Goal: Information Seeking & Learning: Learn about a topic

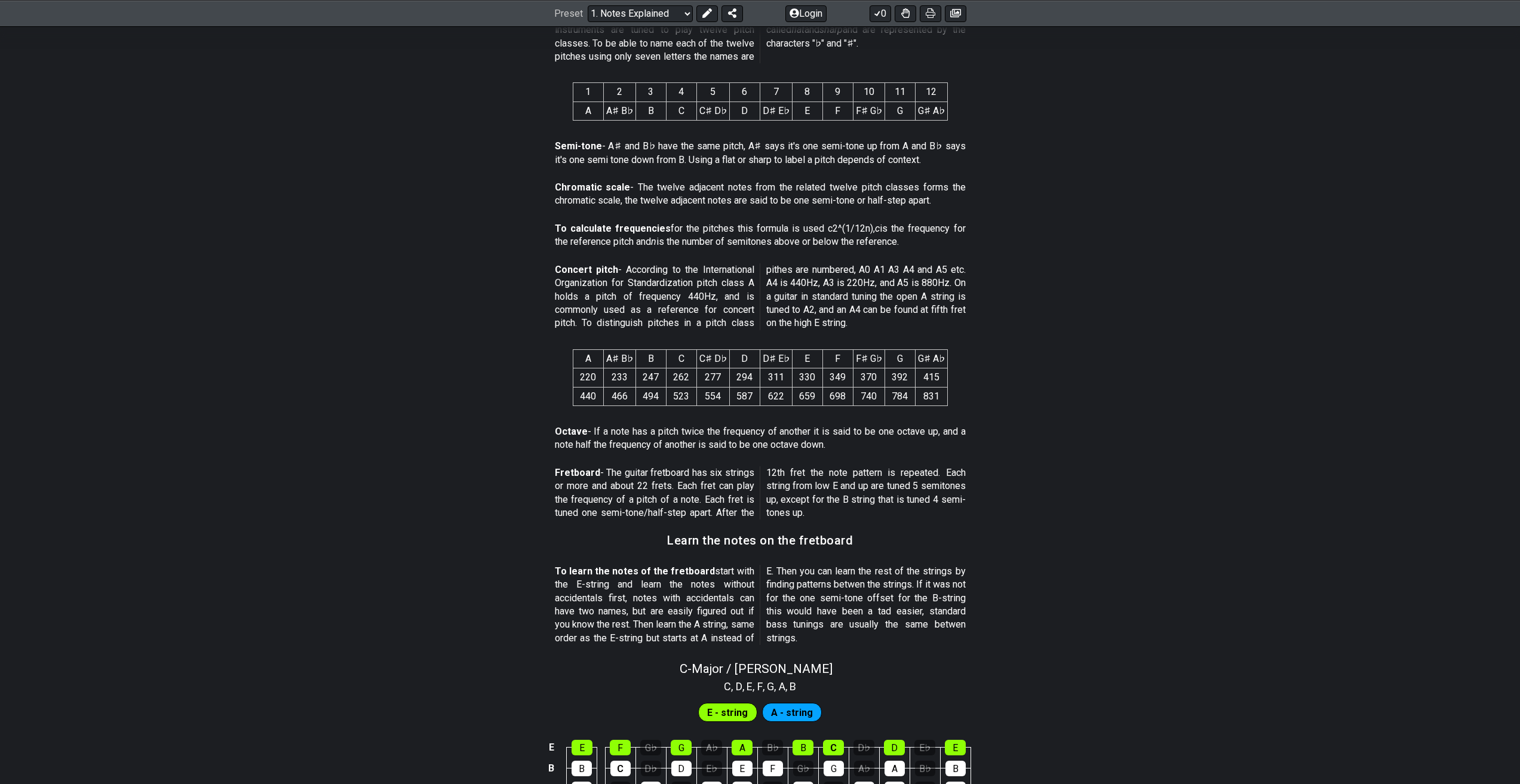
scroll to position [520, 0]
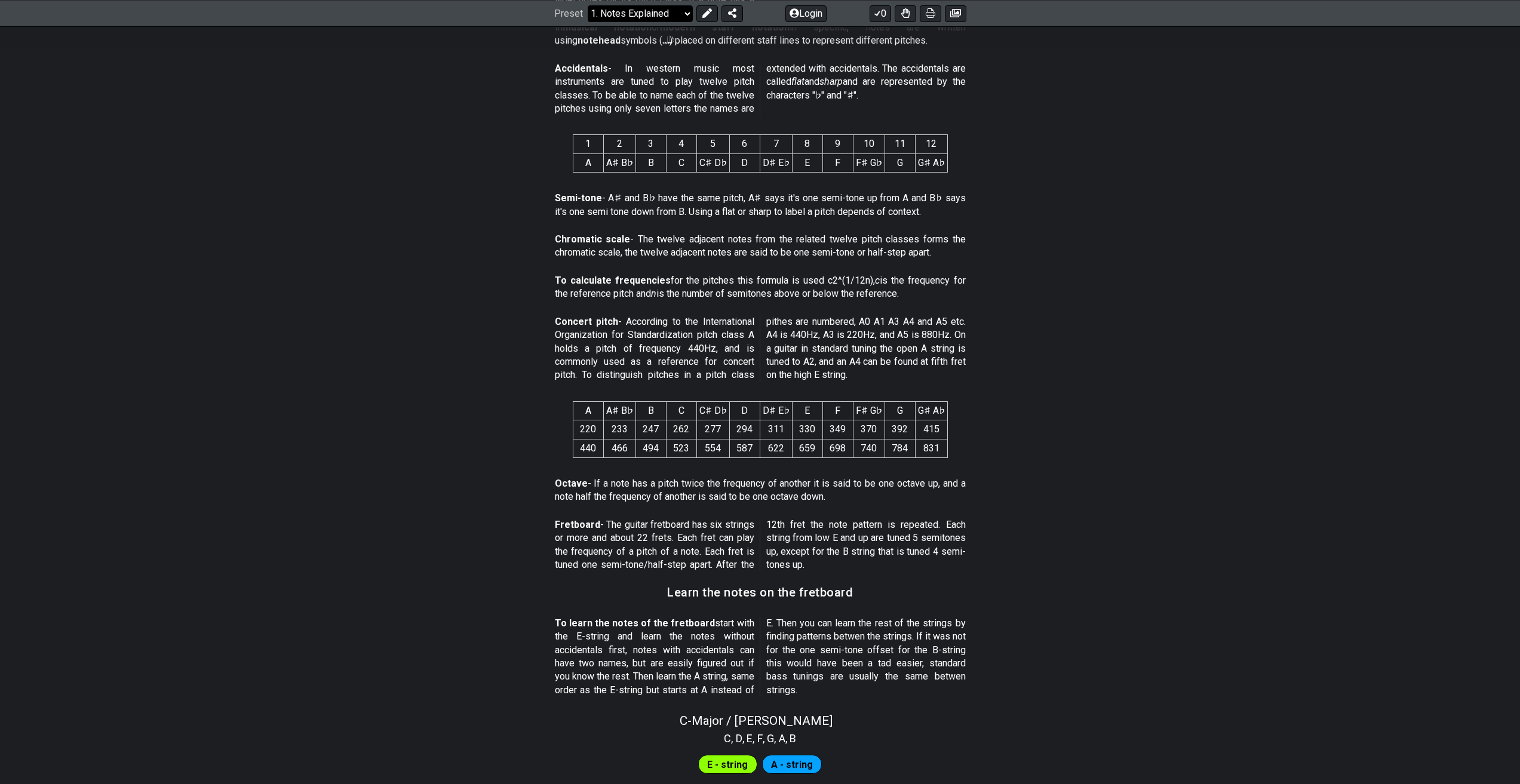
click at [671, 15] on select "Welcome to #fretflip! Initial Preset Custom Preset Minor Pentatonic Major Penta…" at bounding box center [640, 13] width 105 height 17
click at [683, 17] on select "Welcome to #fretflip! Initial Preset Custom Preset Minor Pentatonic Major Penta…" at bounding box center [640, 13] width 105 height 17
drag, startPoint x: 1129, startPoint y: 225, endPoint x: 1053, endPoint y: 193, distance: 82.5
click at [1129, 225] on section "Semi-tone - A♯ and B♭ have the same pitch, A♯ says it's one semi-tone up from A…" at bounding box center [760, 207] width 1520 height 41
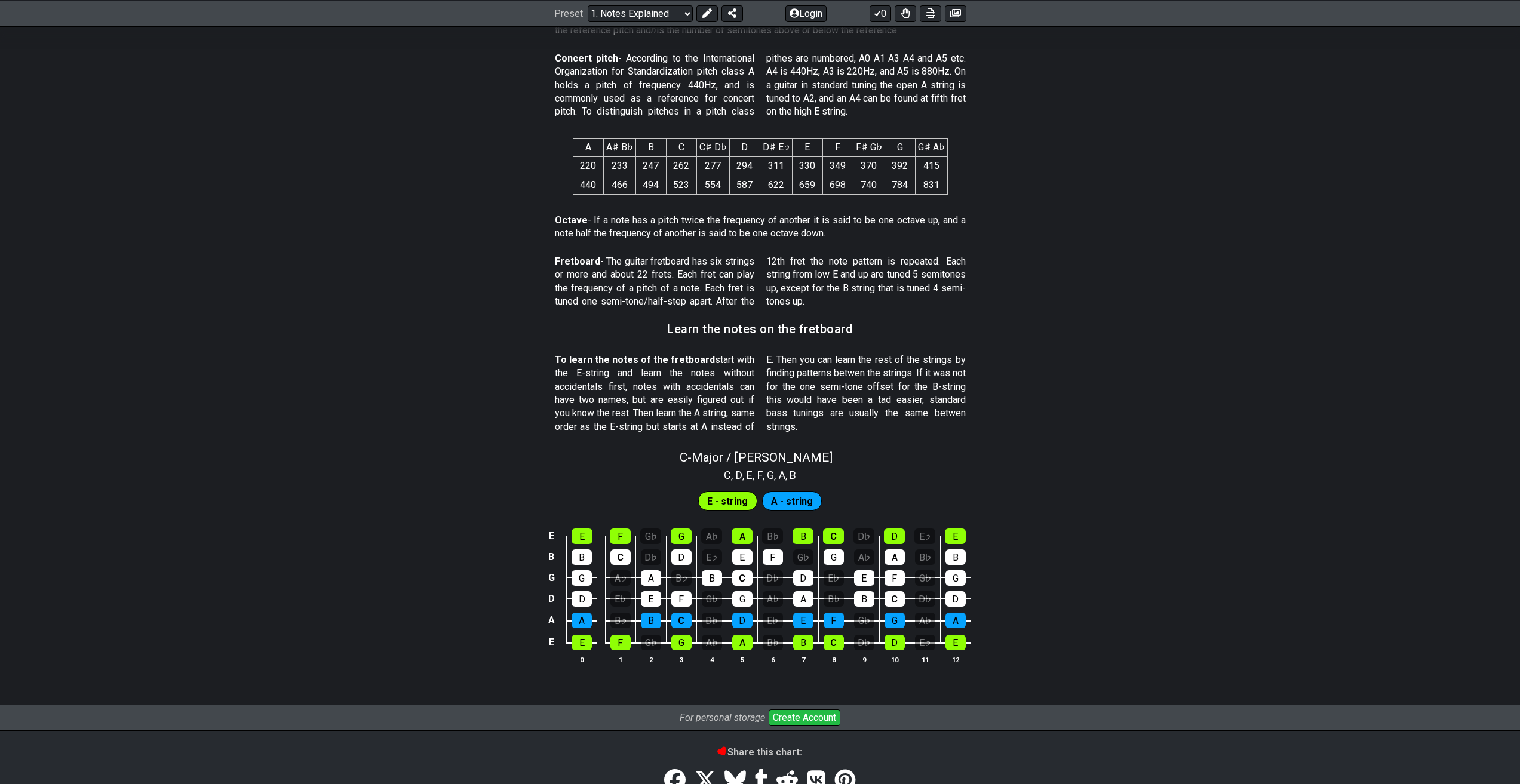
scroll to position [759, 0]
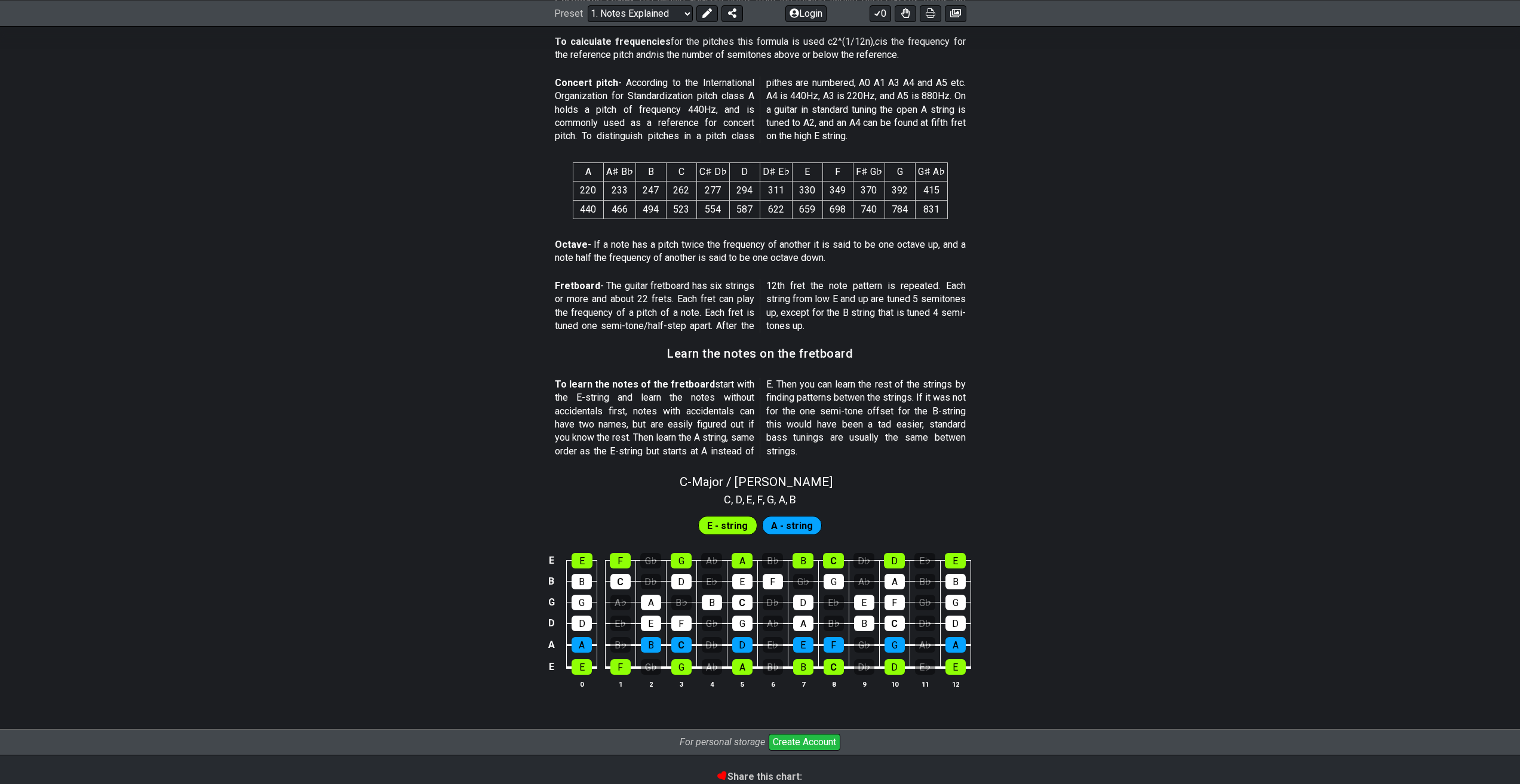
click at [784, 528] on span "A - string" at bounding box center [792, 526] width 42 height 17
click at [717, 517] on span "E - string" at bounding box center [727, 526] width 41 height 17
click at [745, 584] on div "E" at bounding box center [742, 582] width 21 height 15
click at [740, 582] on div "E" at bounding box center [742, 582] width 21 height 15
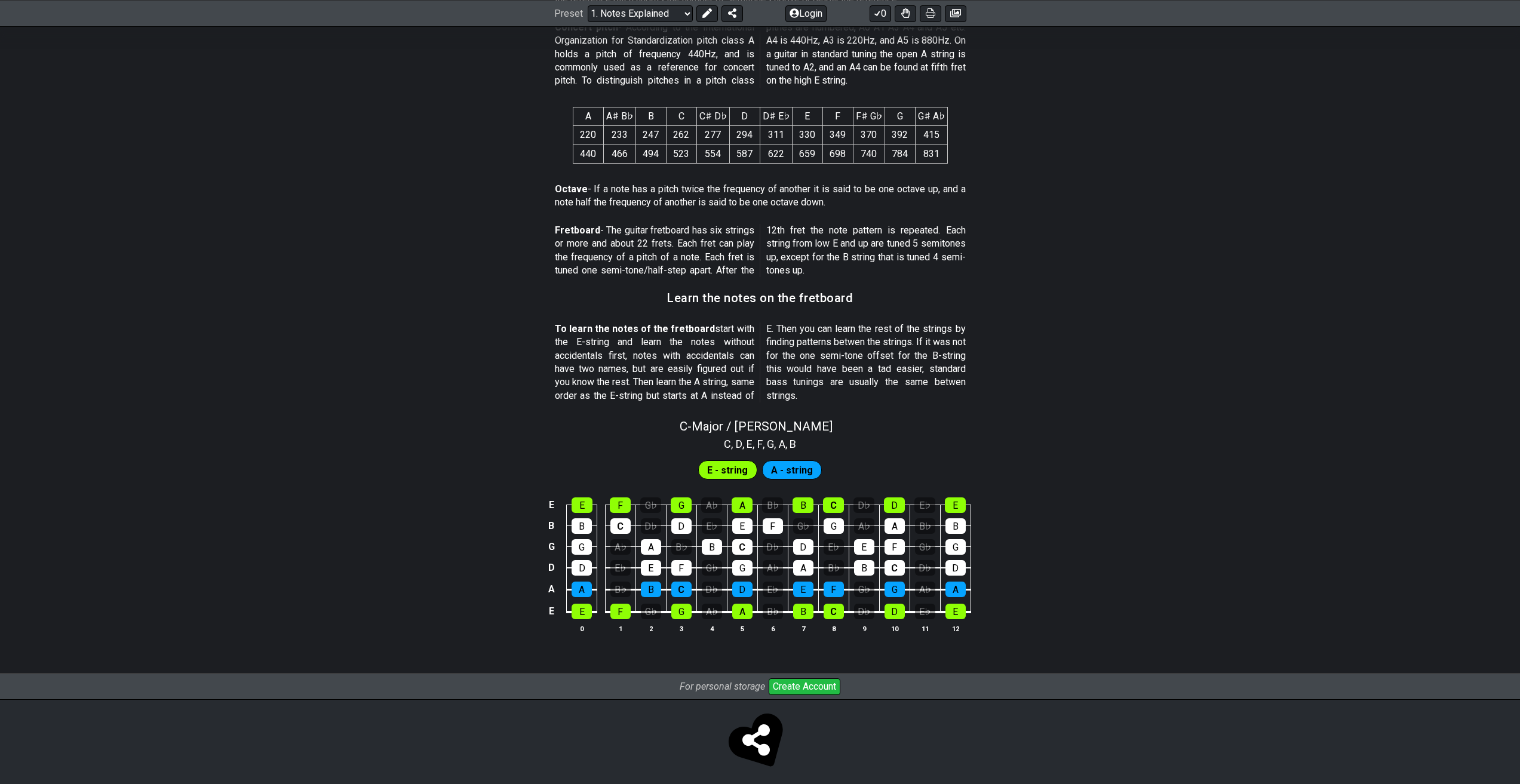
scroll to position [823, 0]
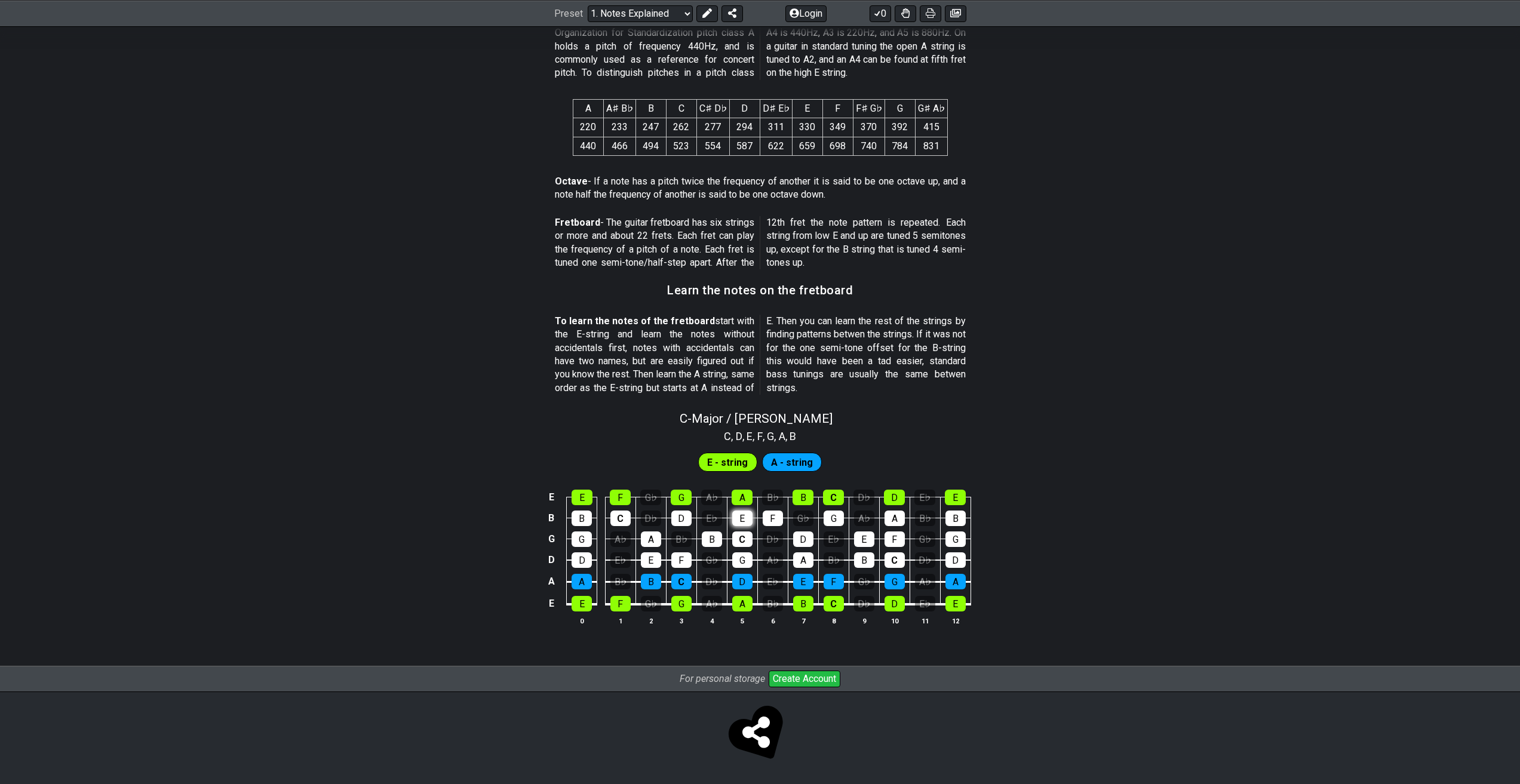
click at [740, 515] on div "E" at bounding box center [742, 518] width 21 height 15
click at [744, 516] on div "E" at bounding box center [742, 518] width 21 height 15
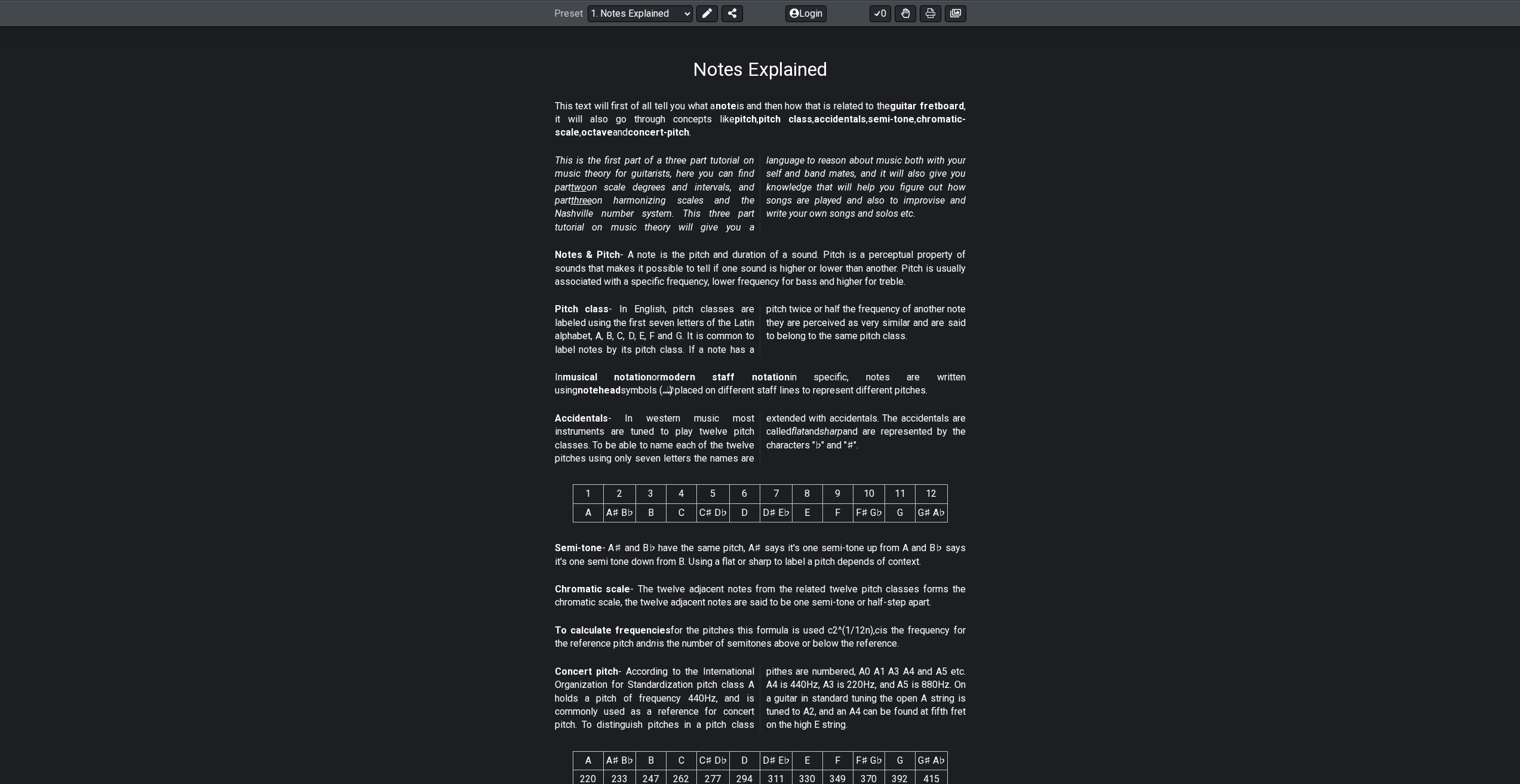
scroll to position [0, 0]
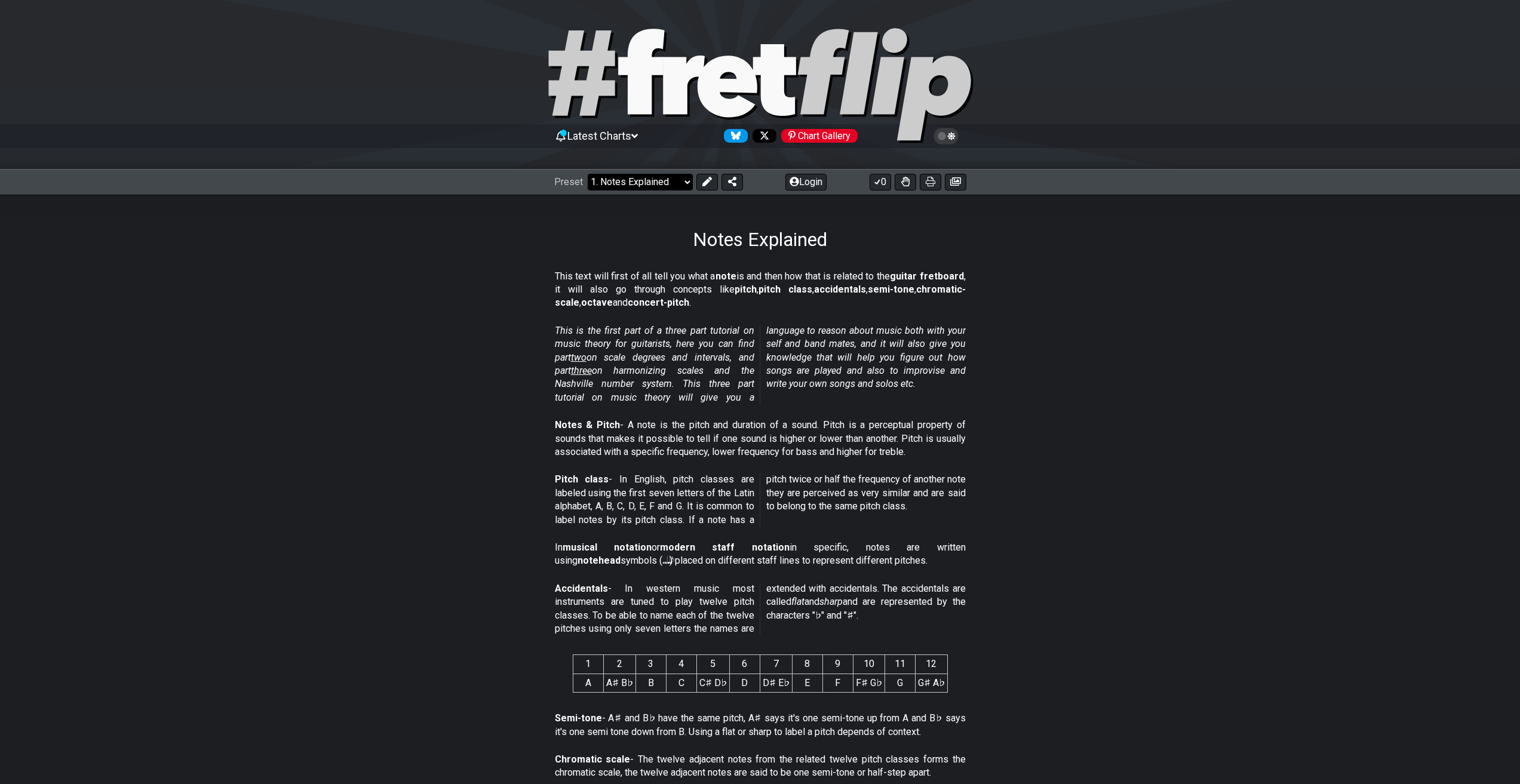
click at [637, 187] on select "Welcome to #fretflip! Initial Preset Custom Preset Minor Pentatonic Major Penta…" at bounding box center [640, 182] width 105 height 17
click at [588, 174] on select "Welcome to #fretflip! Initial Preset Custom Preset Minor Pentatonic Major Penta…" at bounding box center [640, 182] width 105 height 17
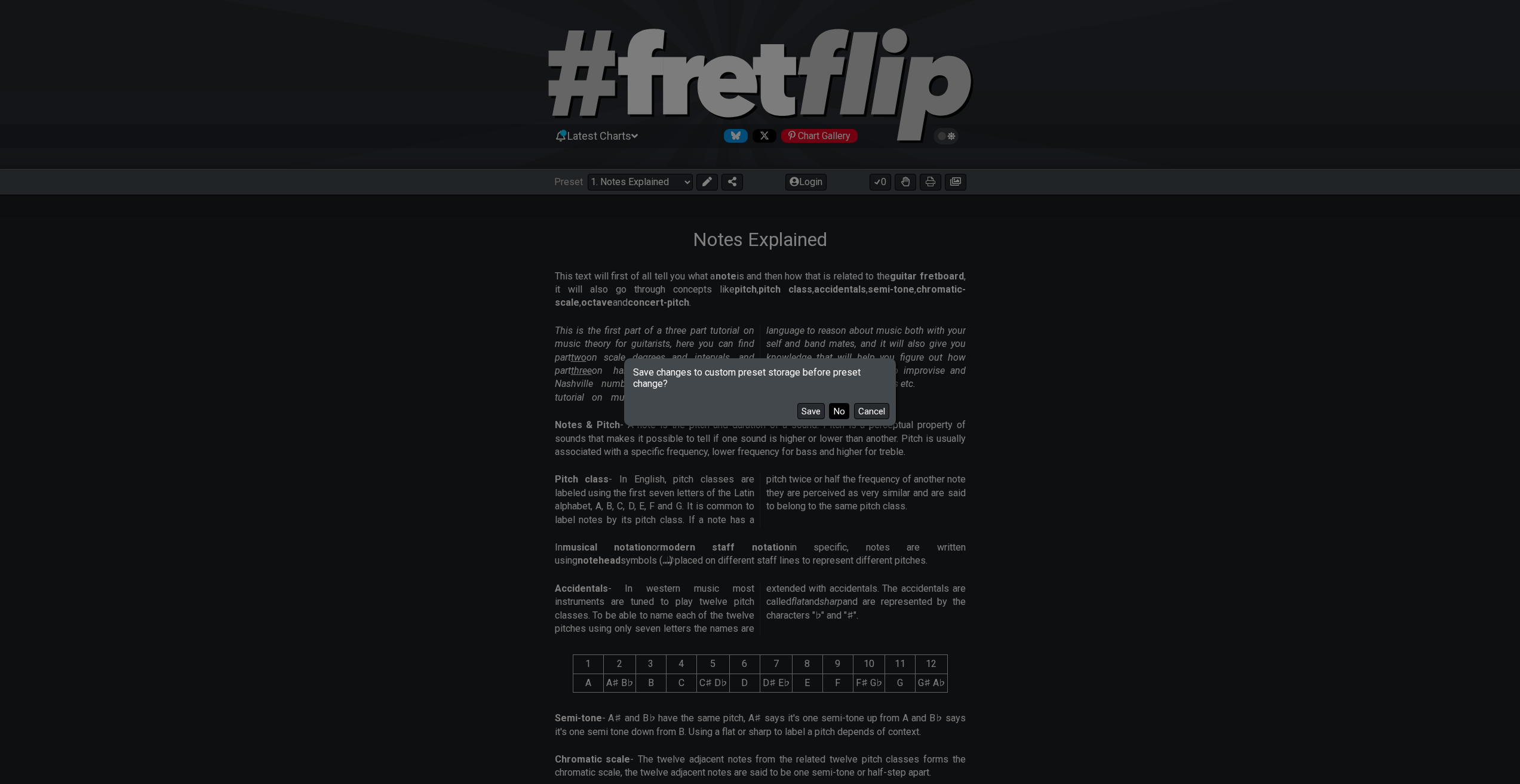
click at [842, 410] on button "No" at bounding box center [839, 411] width 21 height 16
select select "/minor-pentatonic"
select select "C"
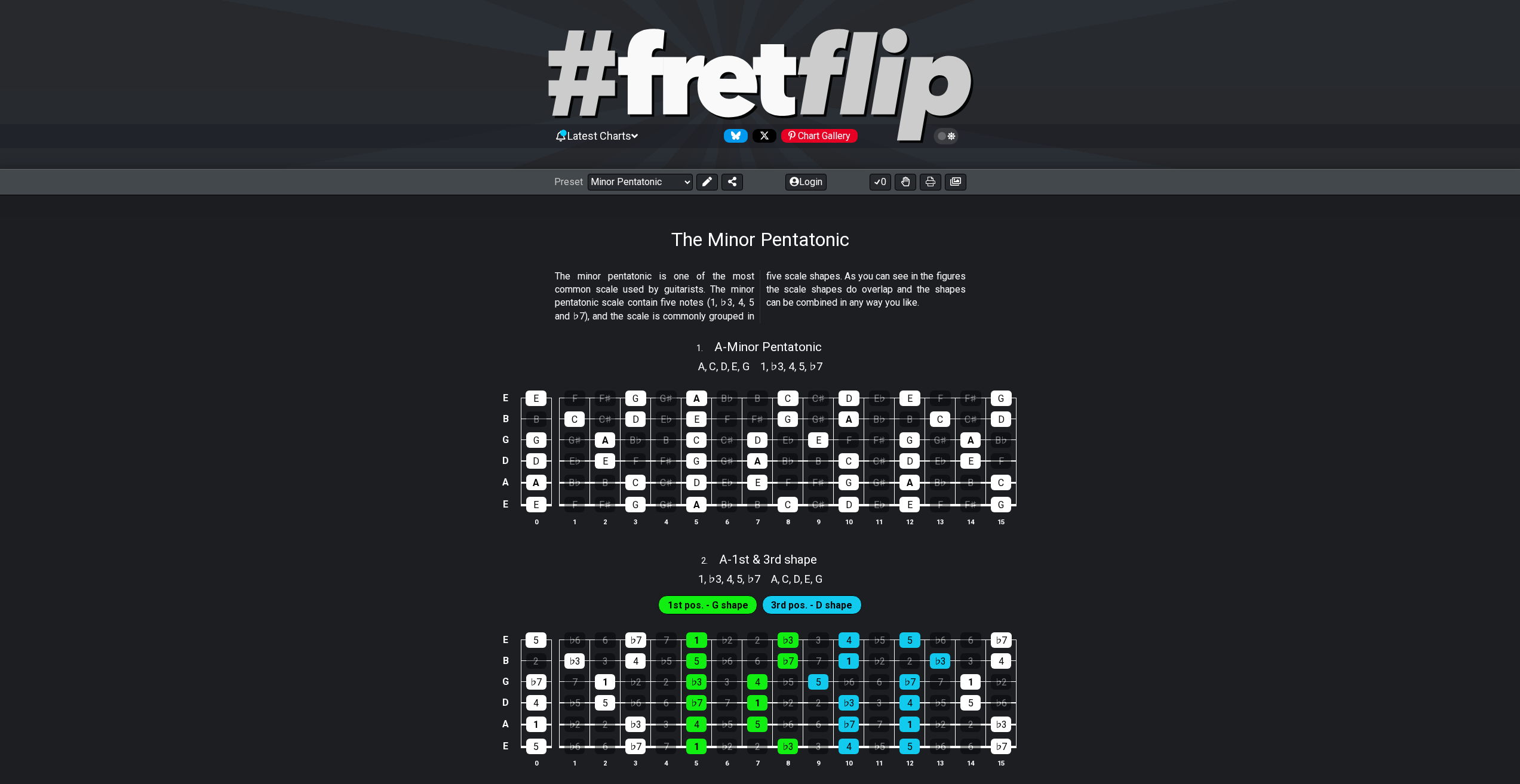
click at [660, 191] on div "Preset Welcome to #fretflip! Initial Preset Custom Preset Minor Pentatonic Majo…" at bounding box center [760, 182] width 1520 height 26
drag, startPoint x: 653, startPoint y: 182, endPoint x: 654, endPoint y: 188, distance: 6.1
click at [653, 182] on select "Welcome to #fretflip! Initial Preset Custom Preset Minor Pentatonic Major Penta…" at bounding box center [640, 182] width 105 height 17
click at [588, 174] on select "Welcome to #fretflip! Initial Preset Custom Preset Minor Pentatonic Major Penta…" at bounding box center [640, 182] width 105 height 17
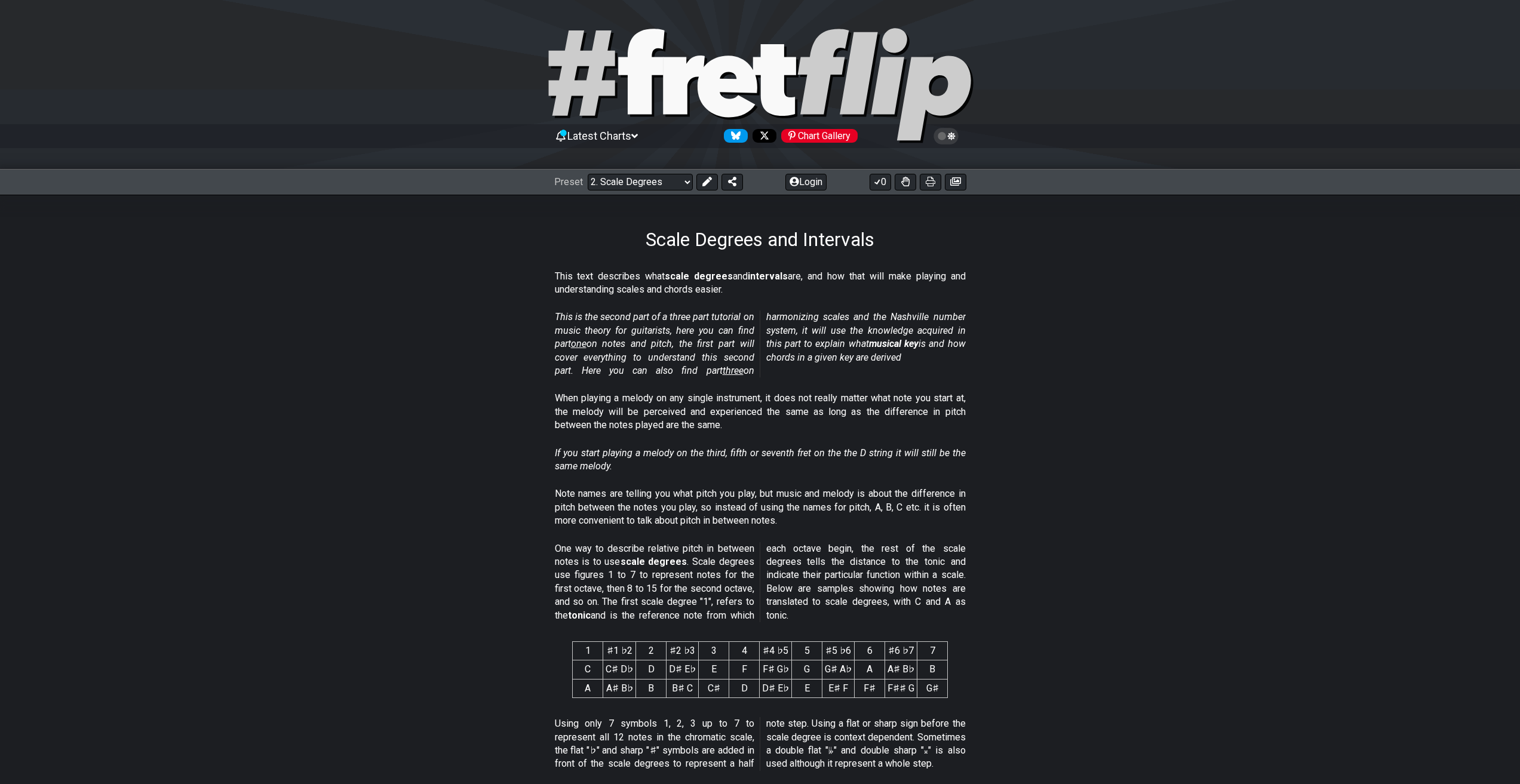
drag, startPoint x: 517, startPoint y: 163, endPoint x: 508, endPoint y: 166, distance: 9.5
drag, startPoint x: 250, startPoint y: 130, endPoint x: 157, endPoint y: 86, distance: 102.9
drag, startPoint x: 260, startPoint y: 37, endPoint x: 397, endPoint y: 37, distance: 137.0
click at [632, 192] on div "Preset Welcome to #fretflip! Initial Preset Custom Preset Minor Pentatonic Majo…" at bounding box center [760, 182] width 1520 height 26
click at [640, 186] on select "Welcome to #fretflip! Initial Preset Custom Preset Minor Pentatonic Major Penta…" at bounding box center [640, 182] width 105 height 17
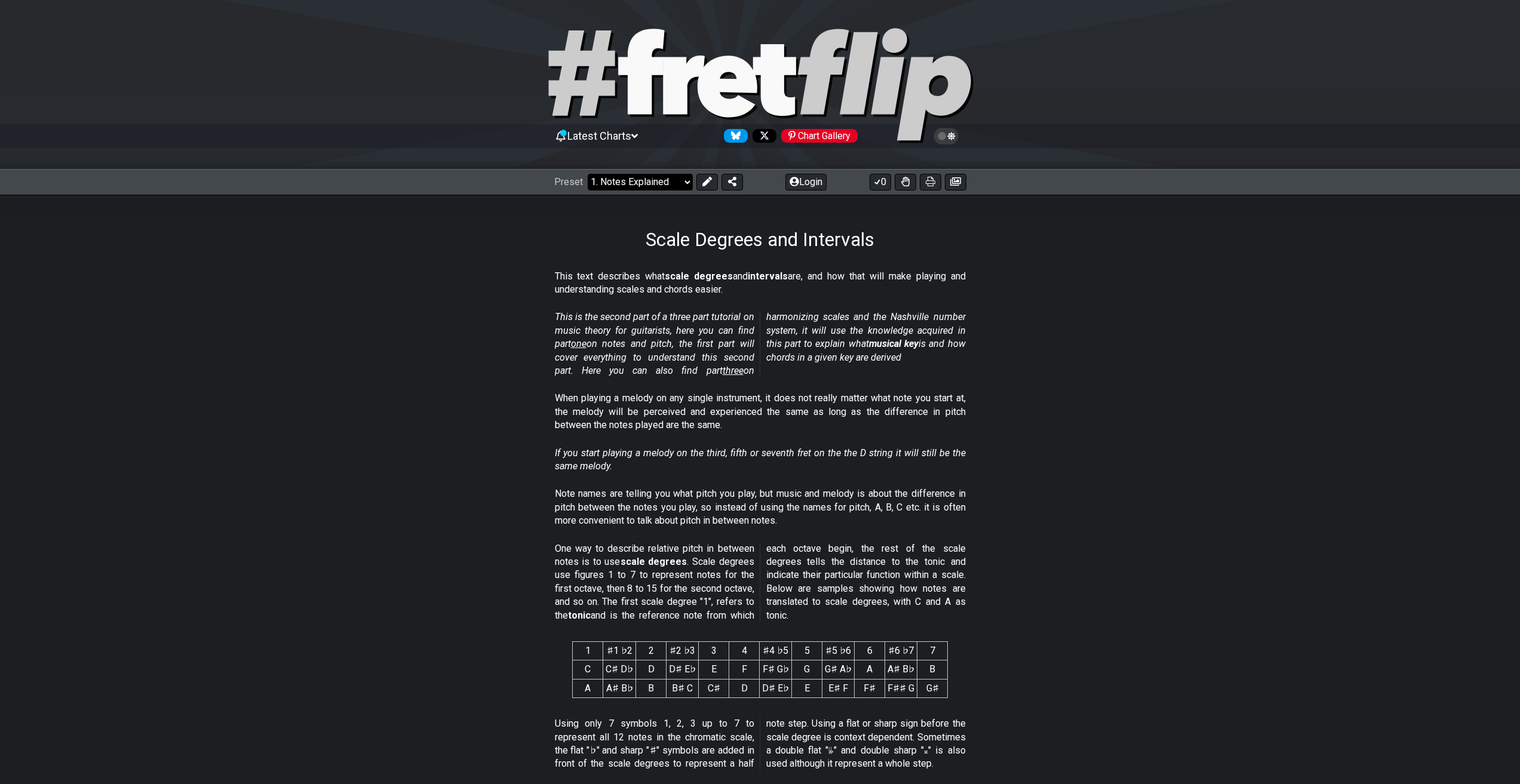
click at [588, 174] on select "Welcome to #fretflip! Initial Preset Custom Preset Minor Pentatonic Major Penta…" at bounding box center [640, 182] width 105 height 17
select select "/musical-notes-explained"
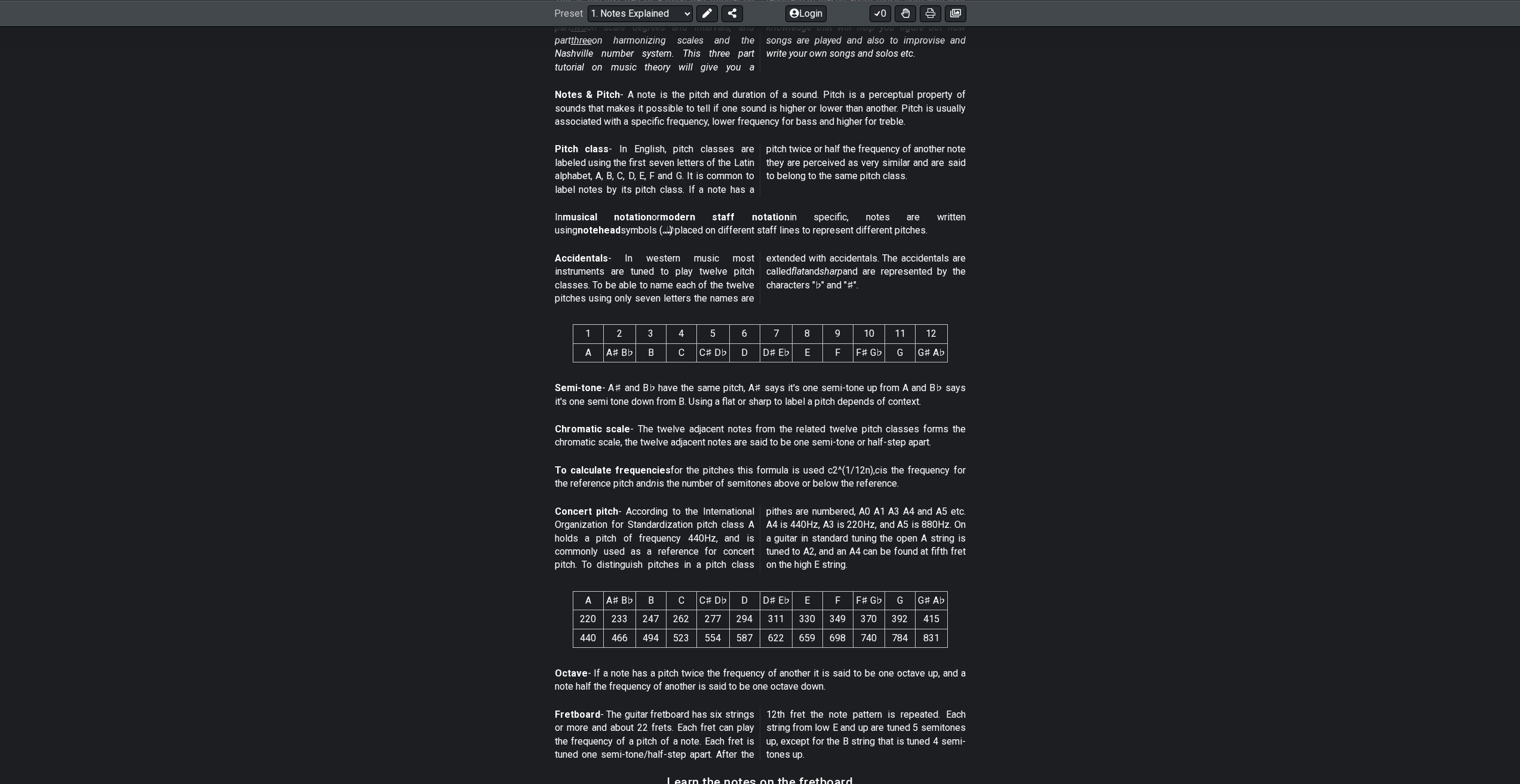
scroll to position [298, 0]
